Goal: Information Seeking & Learning: Check status

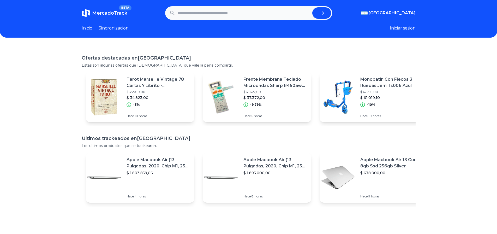
click at [230, 15] on input "text" at bounding box center [244, 12] width 132 height 11
type input "**********"
click at [312, 7] on button "submit" at bounding box center [321, 12] width 19 height 11
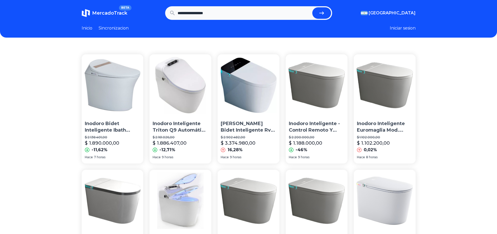
click at [119, 30] on link "Sincronizacion" at bounding box center [114, 28] width 30 height 6
